Goal: Use online tool/utility: Utilize a website feature to perform a specific function

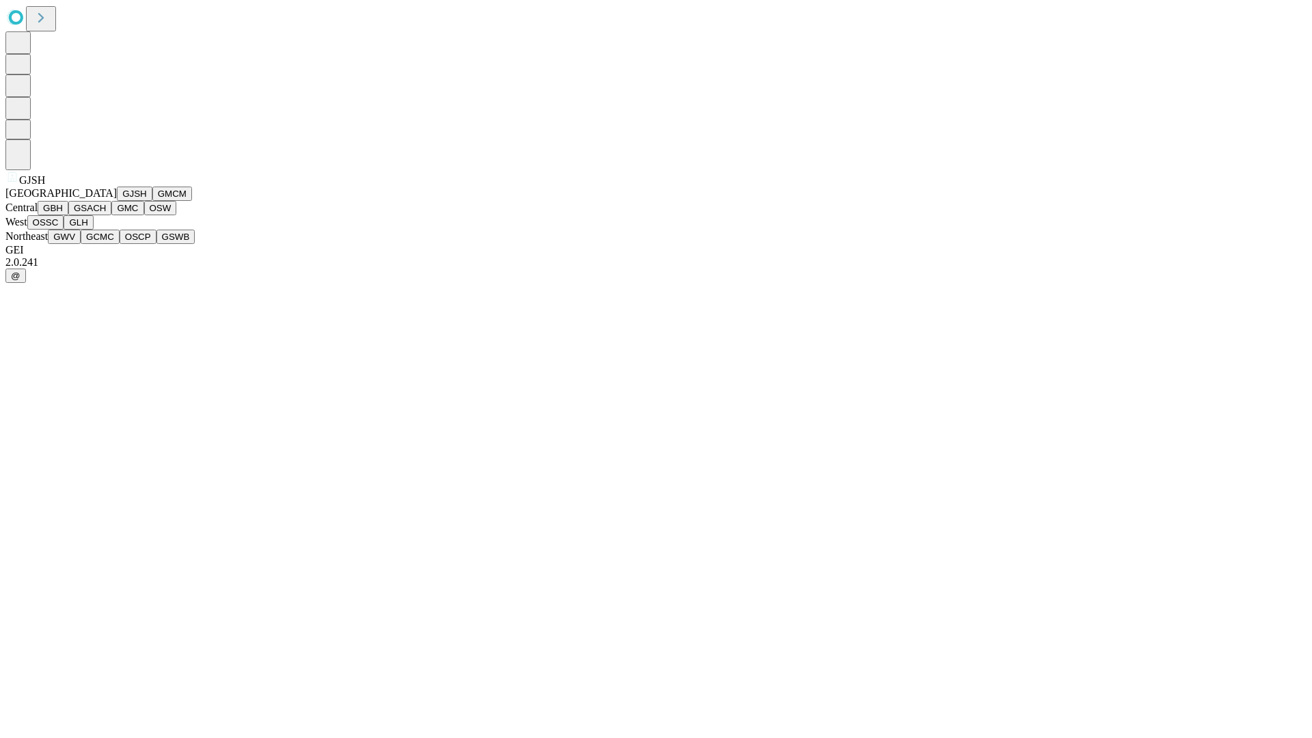
click at [117, 201] on button "GJSH" at bounding box center [135, 194] width 36 height 14
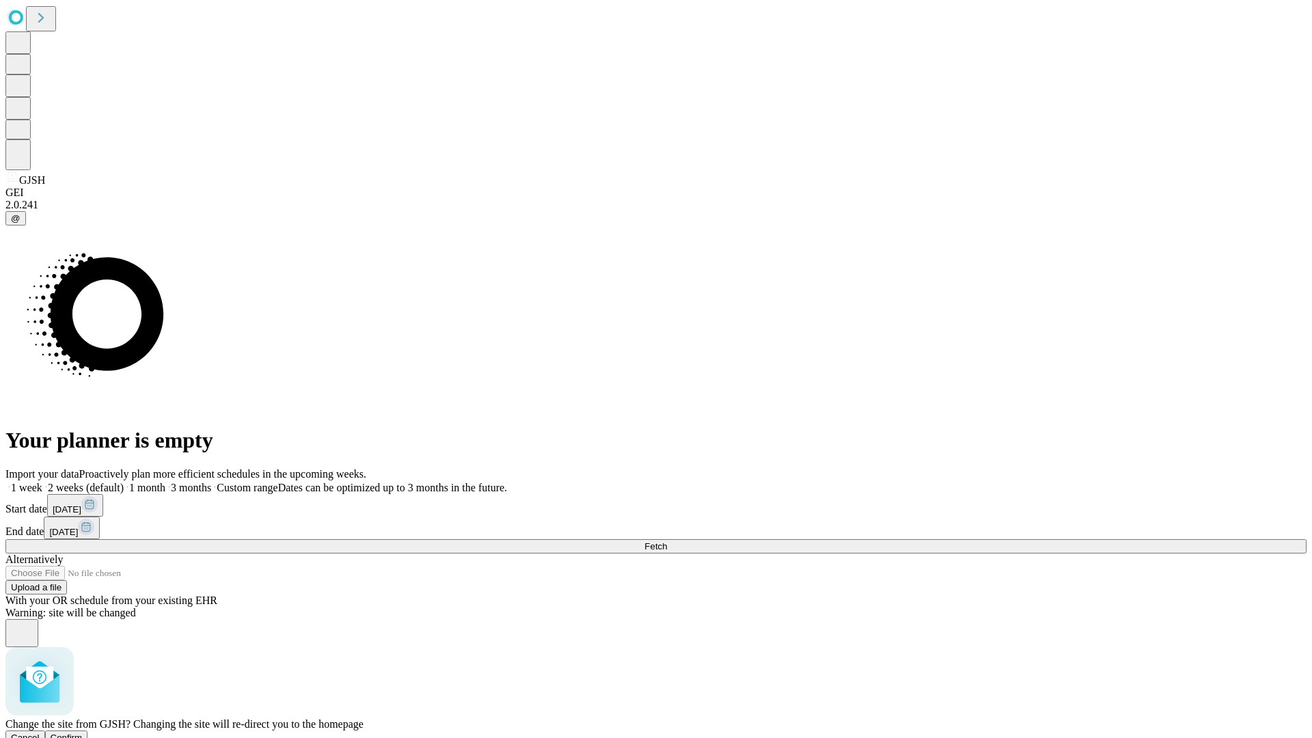
click at [83, 733] on span "Confirm" at bounding box center [67, 738] width 32 height 10
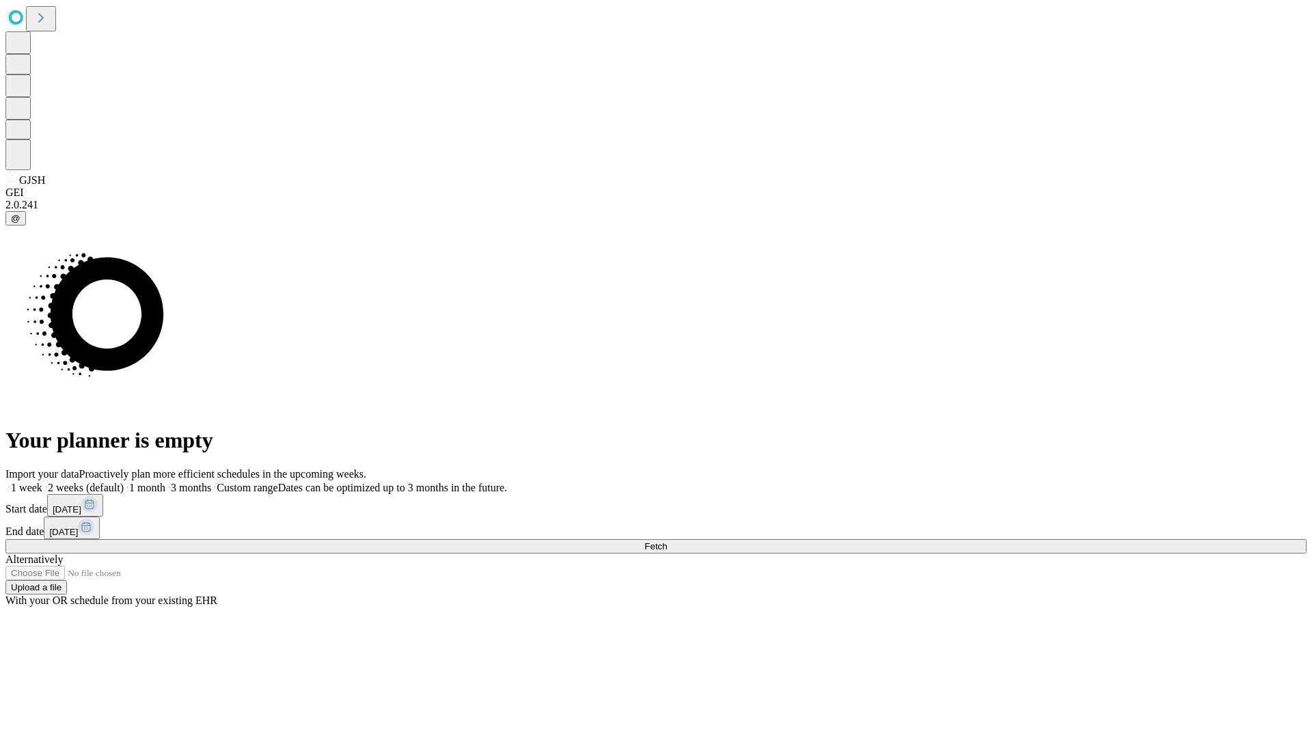
click at [124, 482] on label "2 weeks (default)" at bounding box center [82, 488] width 81 height 12
click at [667, 541] on span "Fetch" at bounding box center [656, 546] width 23 height 10
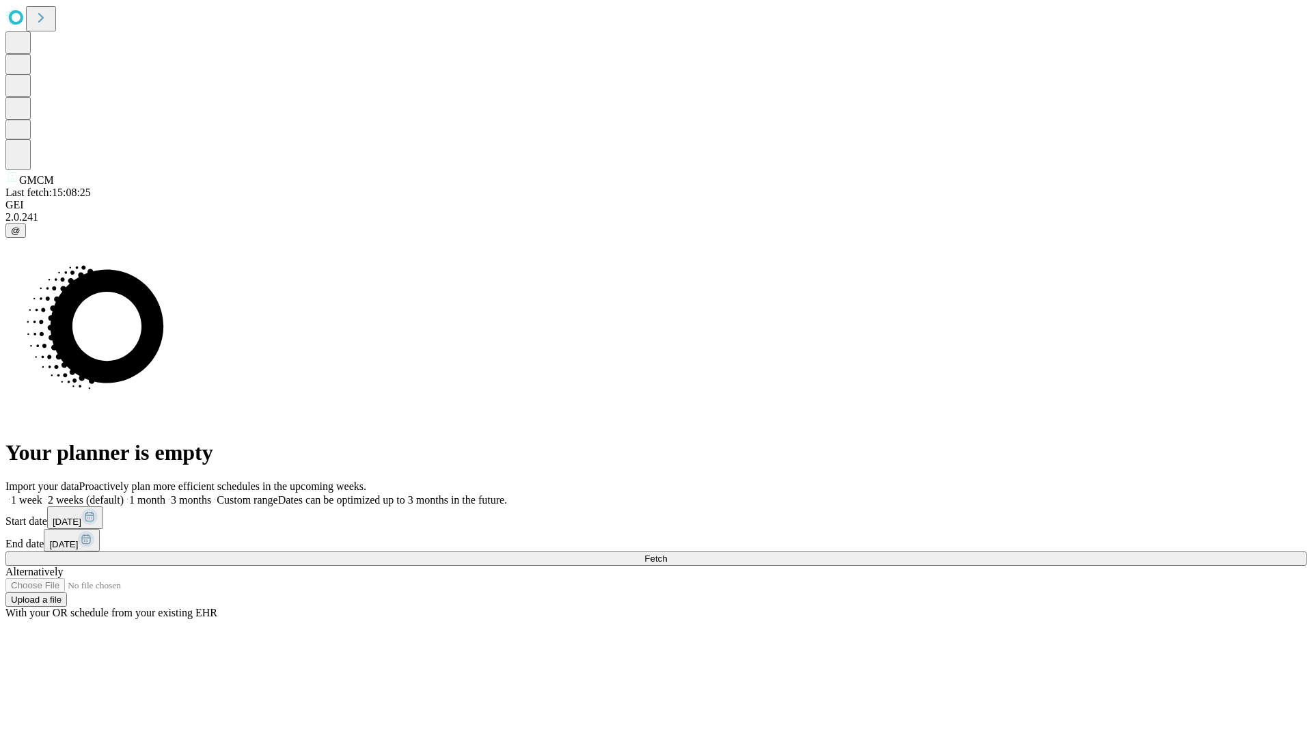
click at [124, 494] on label "2 weeks (default)" at bounding box center [82, 500] width 81 height 12
click at [667, 554] on span "Fetch" at bounding box center [656, 559] width 23 height 10
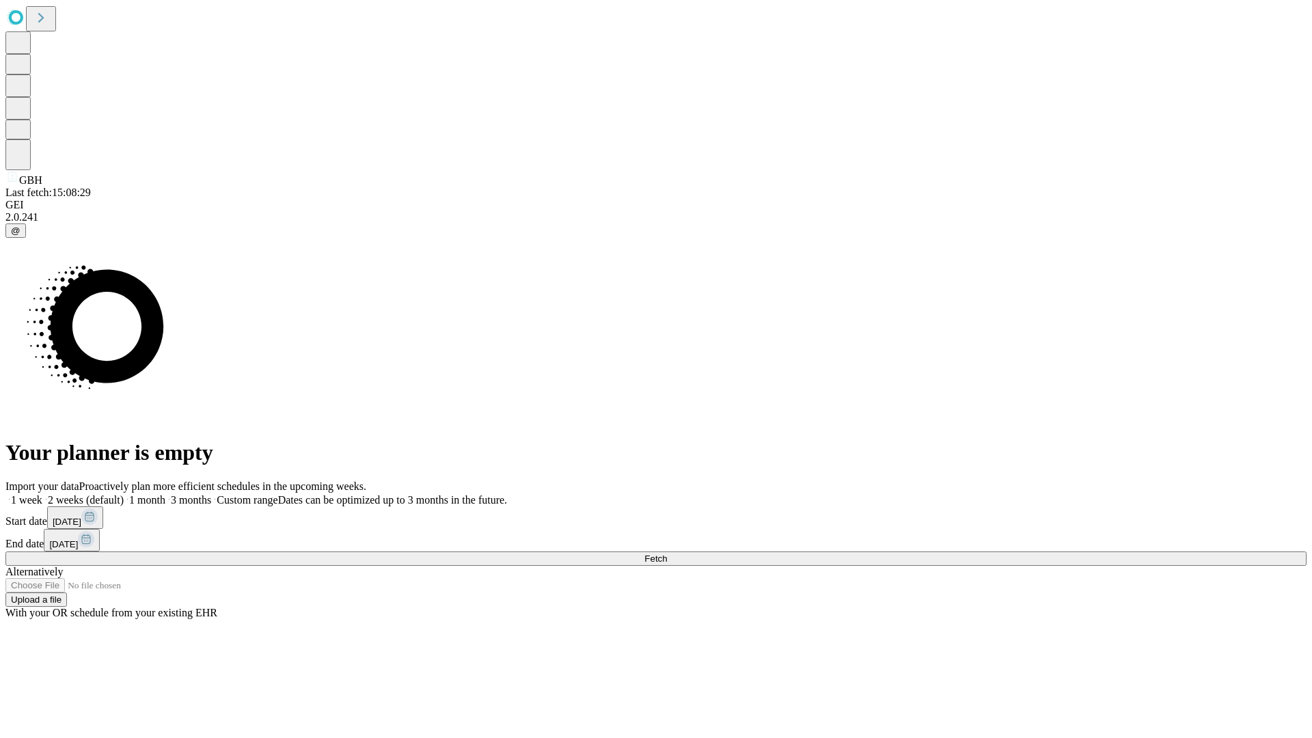
click at [124, 494] on label "2 weeks (default)" at bounding box center [82, 500] width 81 height 12
click at [667, 554] on span "Fetch" at bounding box center [656, 559] width 23 height 10
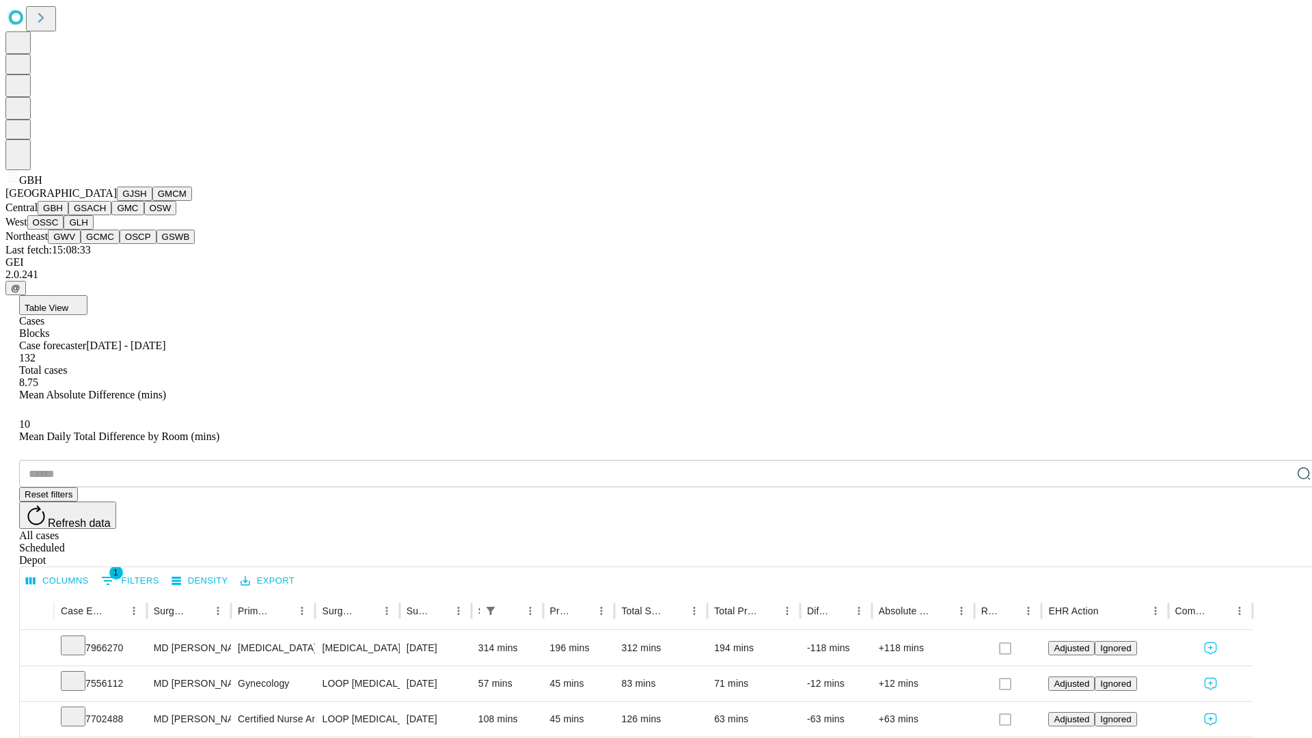
click at [106, 215] on button "GSACH" at bounding box center [89, 208] width 43 height 14
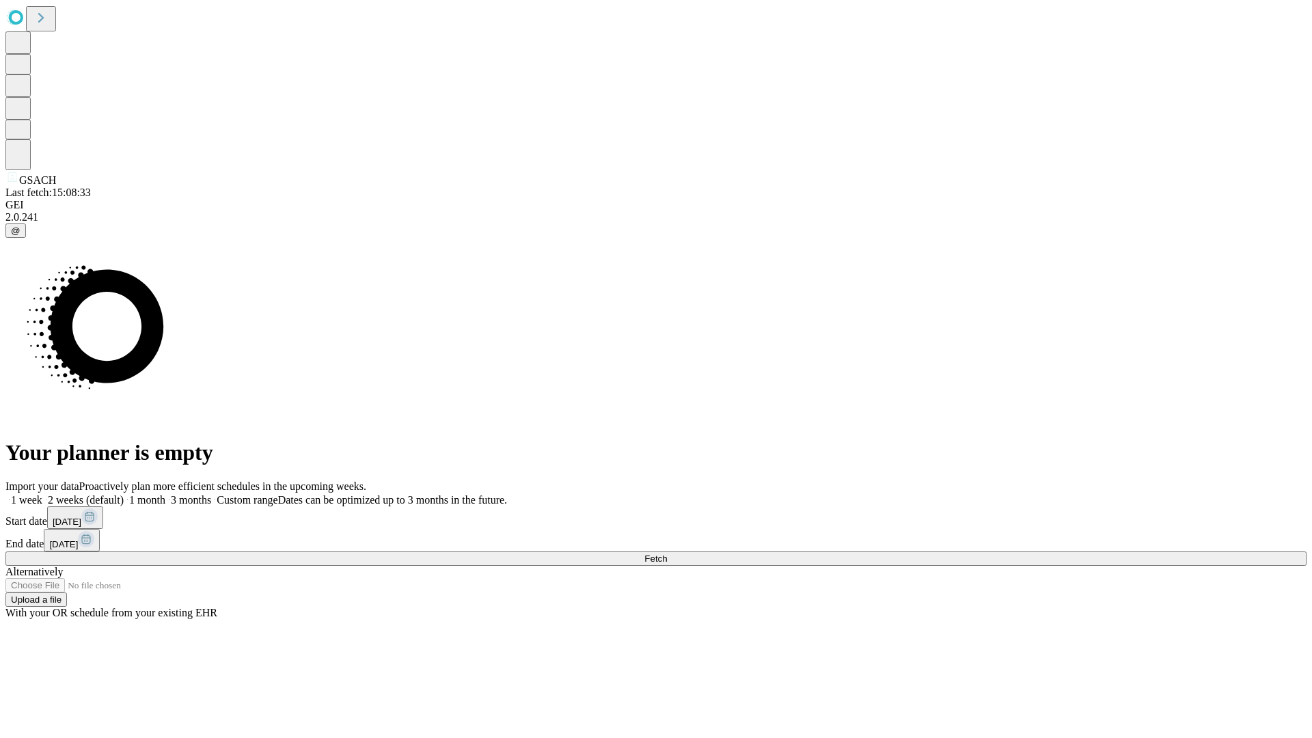
click at [667, 554] on span "Fetch" at bounding box center [656, 559] width 23 height 10
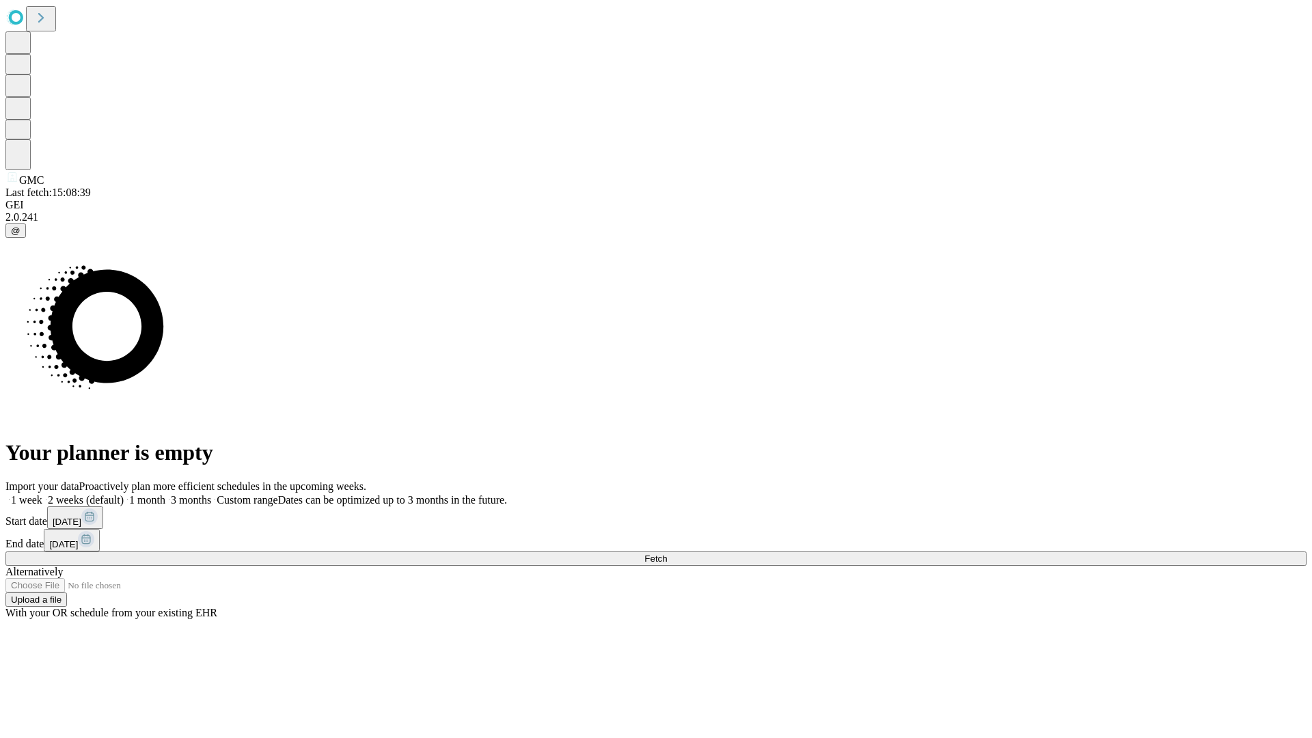
click at [124, 494] on label "2 weeks (default)" at bounding box center [82, 500] width 81 height 12
click at [667, 554] on span "Fetch" at bounding box center [656, 559] width 23 height 10
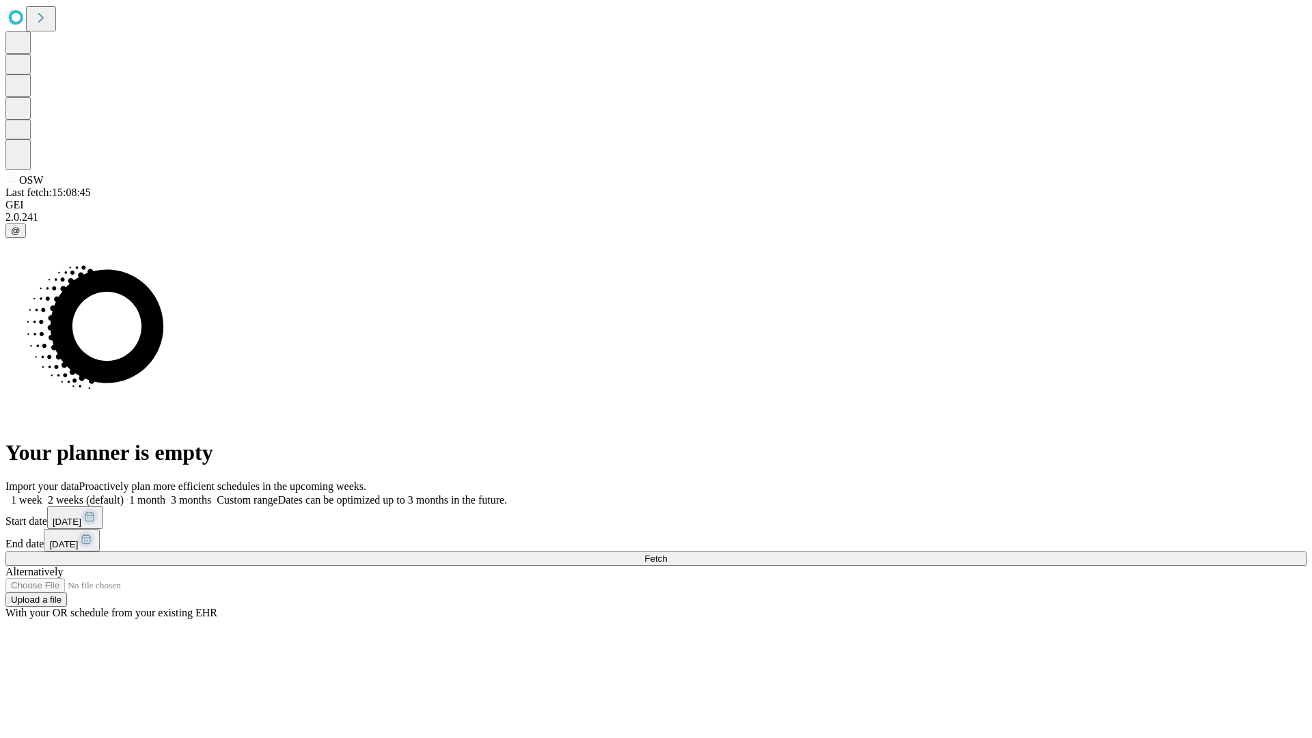
click at [124, 494] on label "2 weeks (default)" at bounding box center [82, 500] width 81 height 12
click at [667, 554] on span "Fetch" at bounding box center [656, 559] width 23 height 10
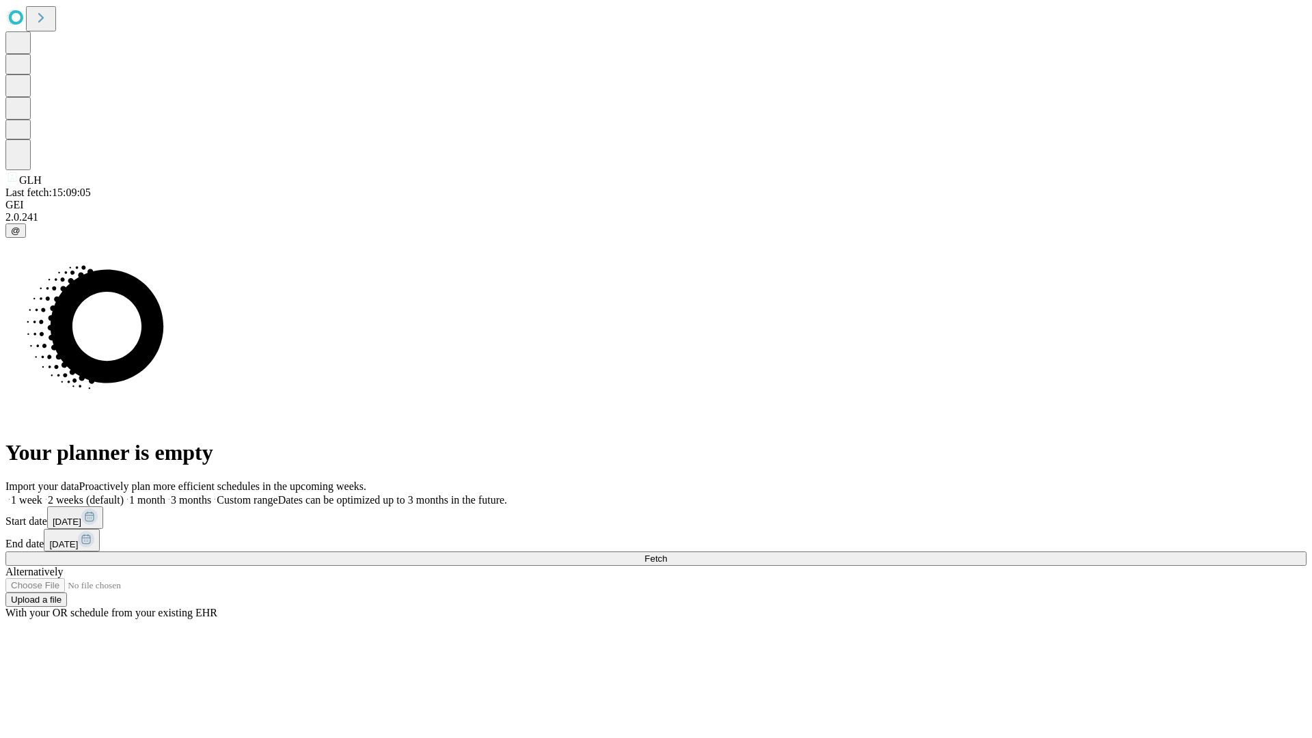
click at [124, 494] on label "2 weeks (default)" at bounding box center [82, 500] width 81 height 12
click at [667, 554] on span "Fetch" at bounding box center [656, 559] width 23 height 10
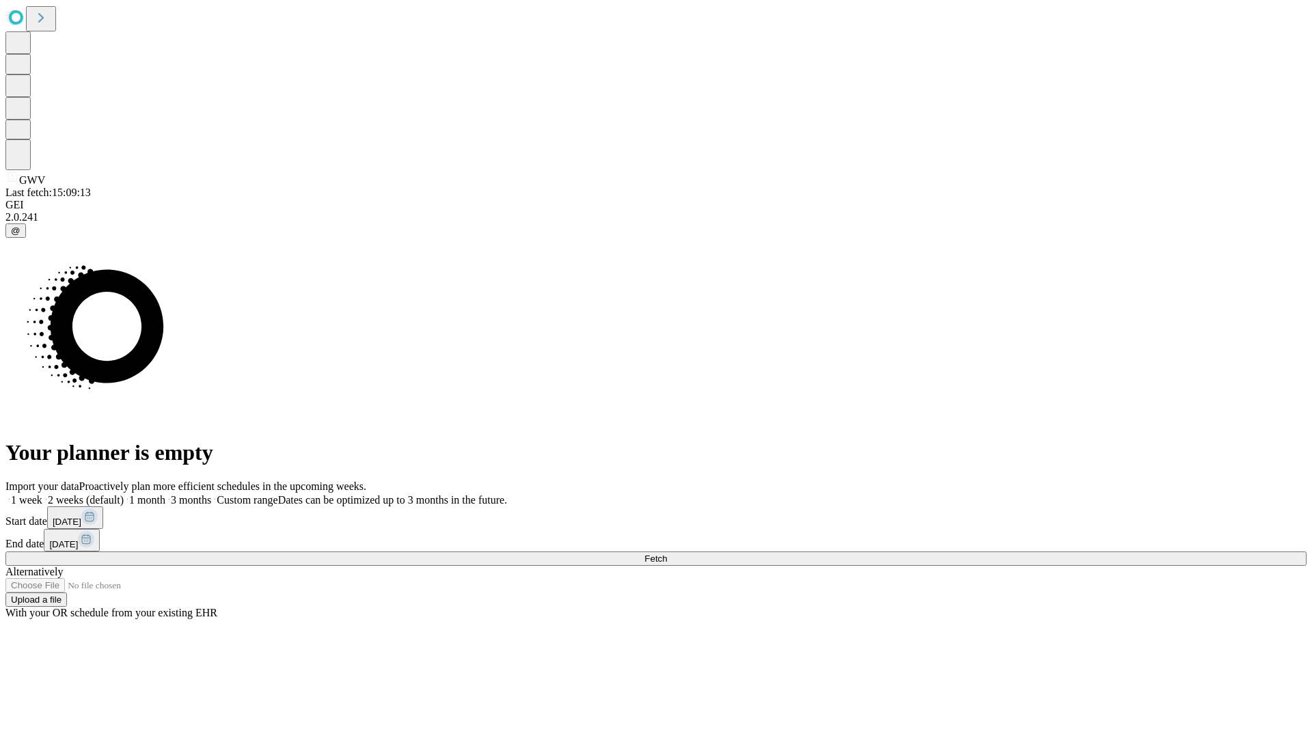
click at [124, 494] on label "2 weeks (default)" at bounding box center [82, 500] width 81 height 12
click at [667, 554] on span "Fetch" at bounding box center [656, 559] width 23 height 10
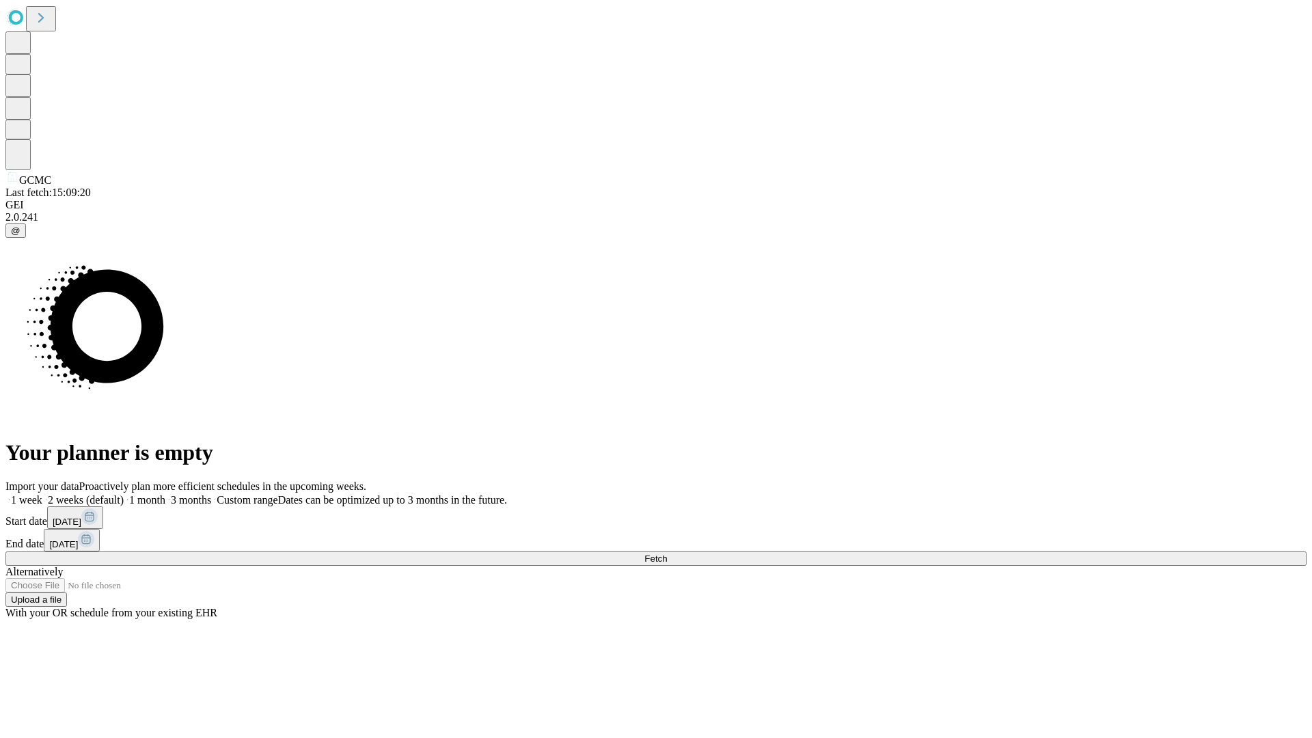
click at [124, 494] on label "2 weeks (default)" at bounding box center [82, 500] width 81 height 12
click at [667, 554] on span "Fetch" at bounding box center [656, 559] width 23 height 10
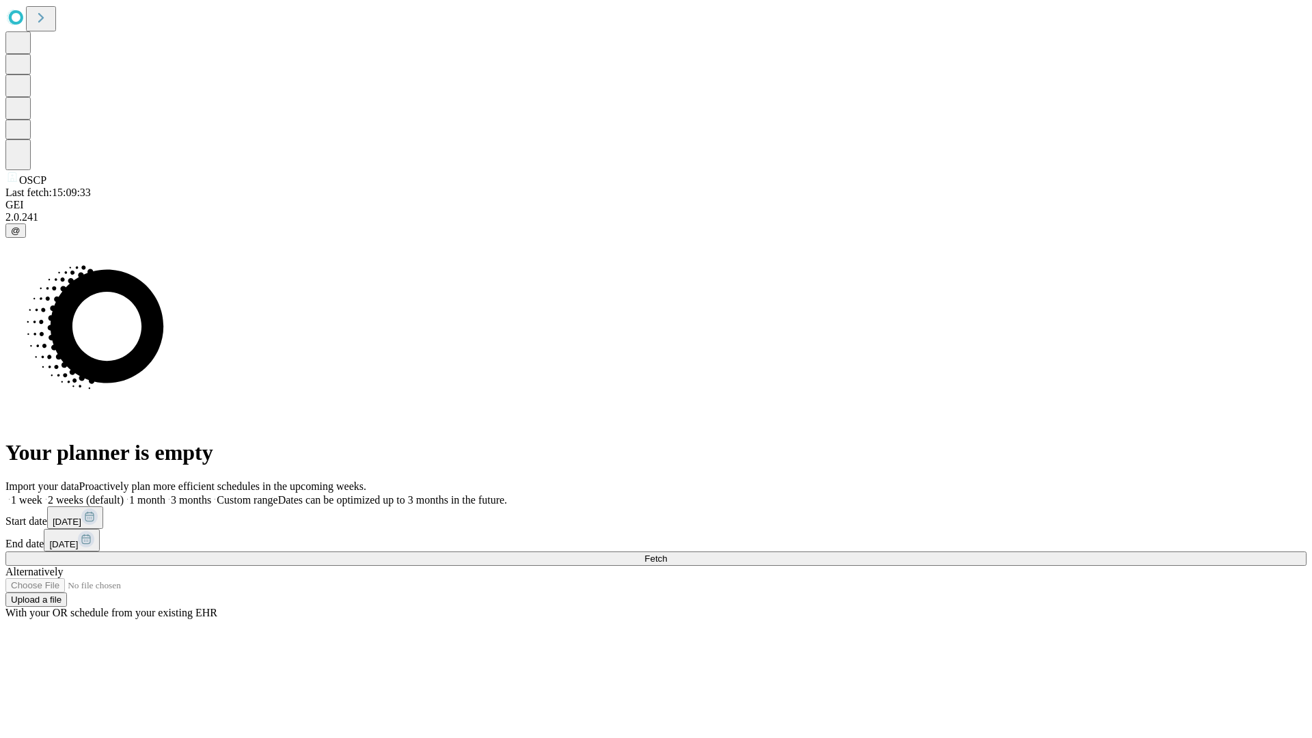
click at [124, 494] on label "2 weeks (default)" at bounding box center [82, 500] width 81 height 12
click at [667, 554] on span "Fetch" at bounding box center [656, 559] width 23 height 10
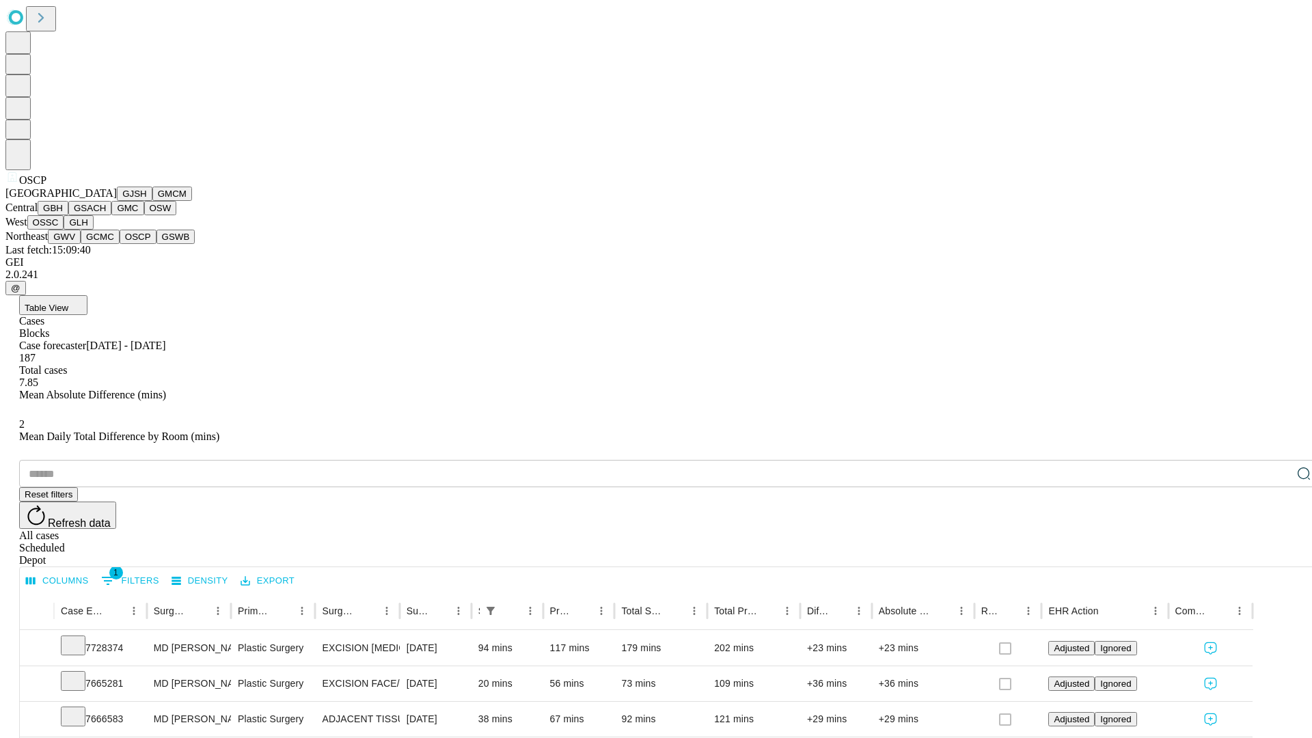
click at [157, 244] on button "GSWB" at bounding box center [176, 237] width 39 height 14
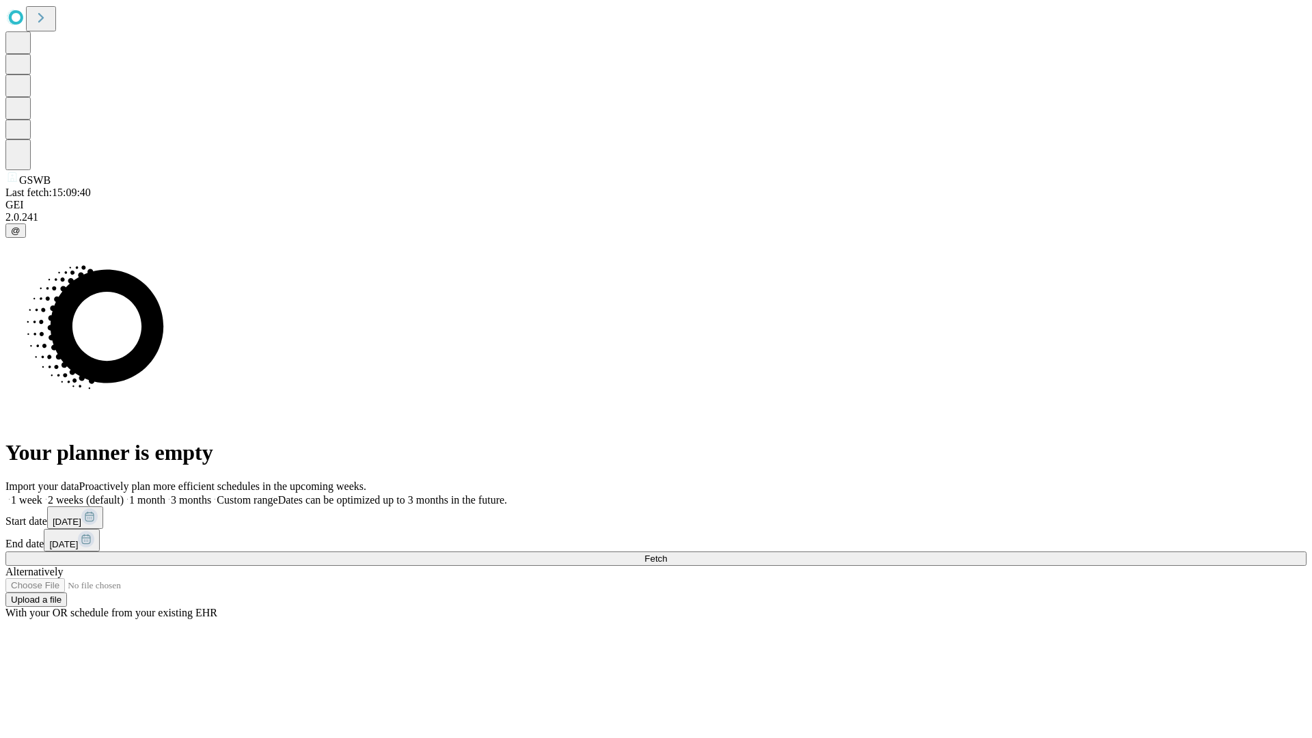
click at [124, 494] on label "2 weeks (default)" at bounding box center [82, 500] width 81 height 12
click at [667, 554] on span "Fetch" at bounding box center [656, 559] width 23 height 10
